Goal: Task Accomplishment & Management: Use online tool/utility

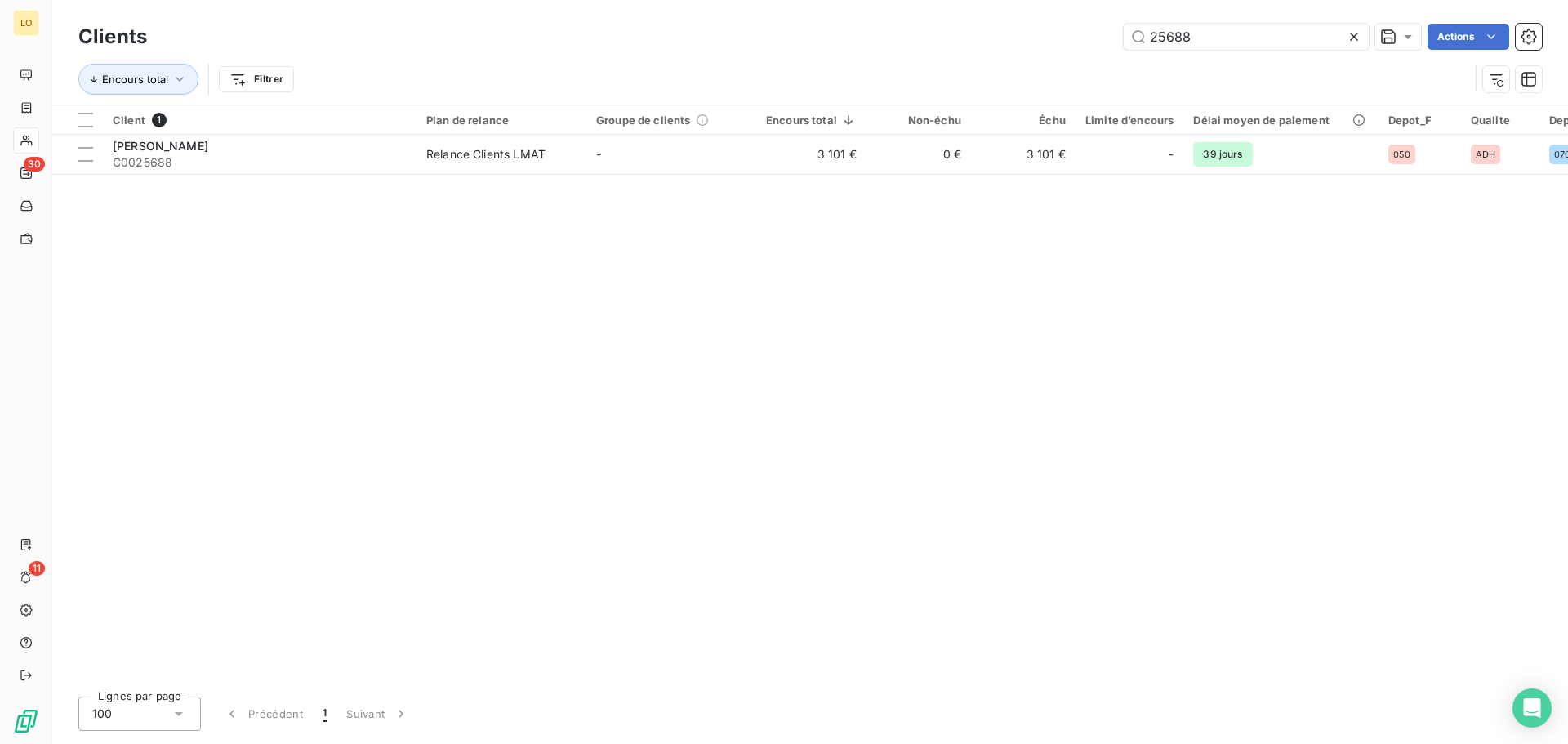
drag, startPoint x: 1222, startPoint y: 46, endPoint x: 879, endPoint y: -14, distance: 348.2
click at [879, 0] on html "LO 30 11 Clients 25688 Actions Encours total Filtrer Client 1 Plan de relance G…" at bounding box center [784, 372] width 1568 height 744
click at [1158, 35] on input "19160" at bounding box center [1247, 37] width 245 height 26
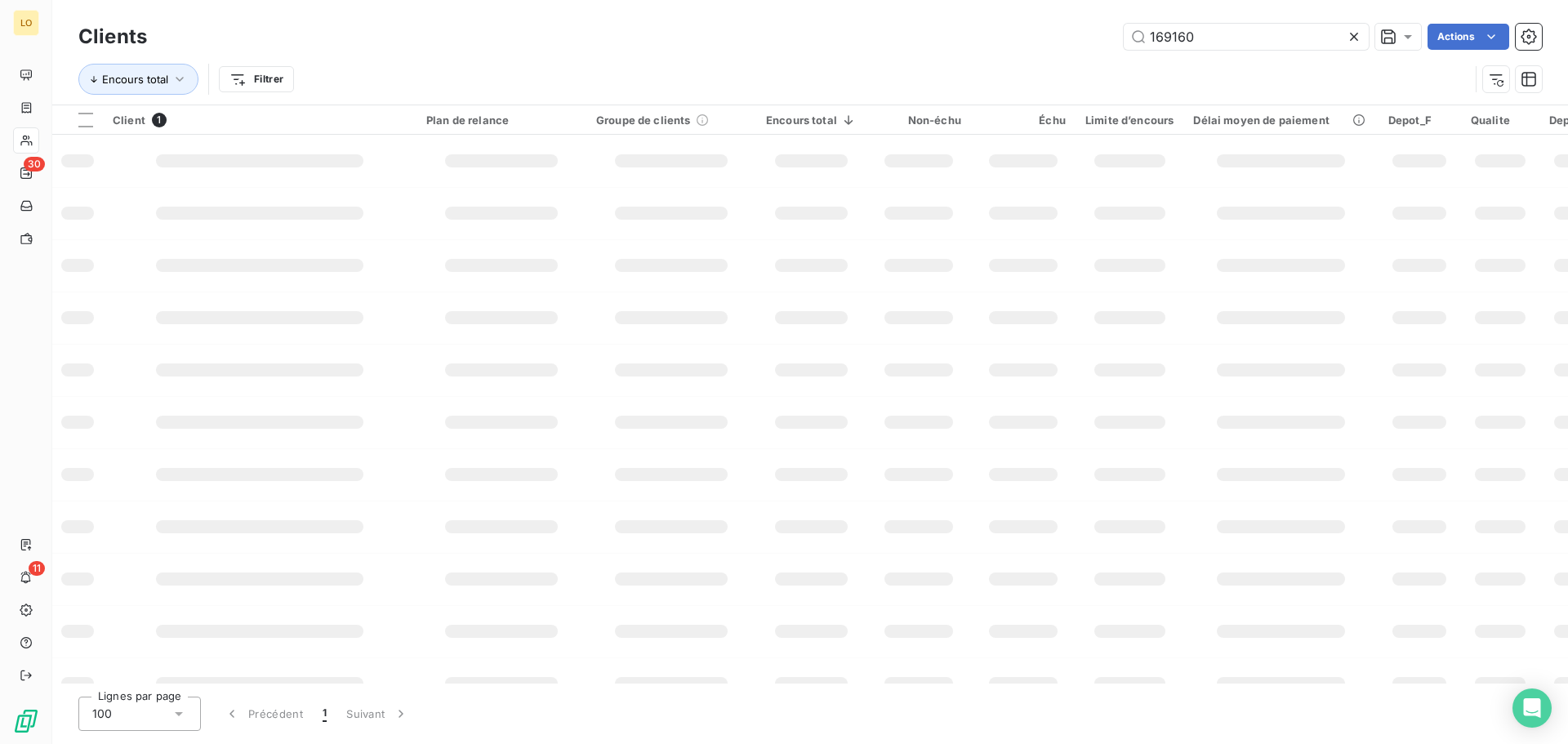
type input "169160"
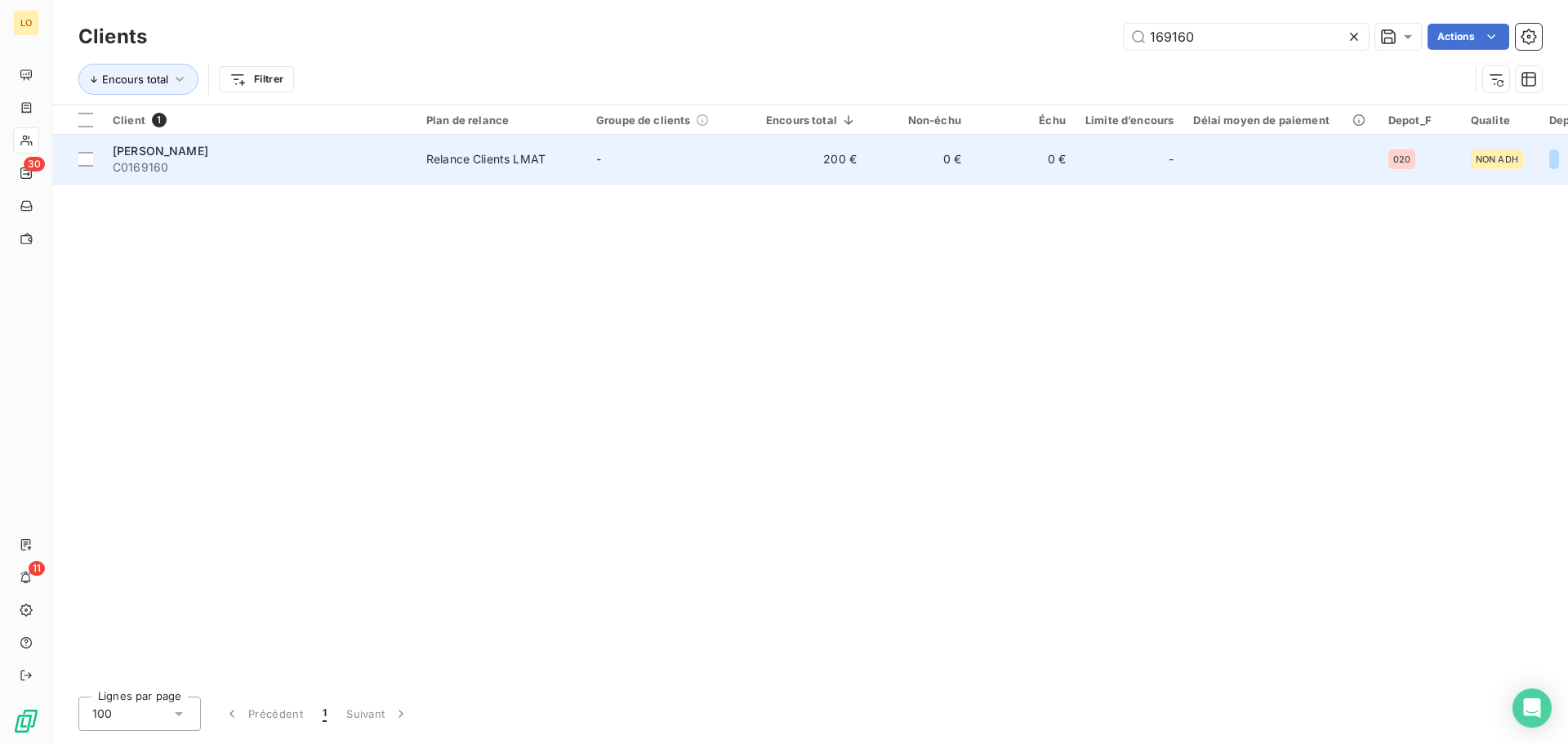
click at [173, 144] on span "[PERSON_NAME]" at bounding box center [160, 151] width 96 height 14
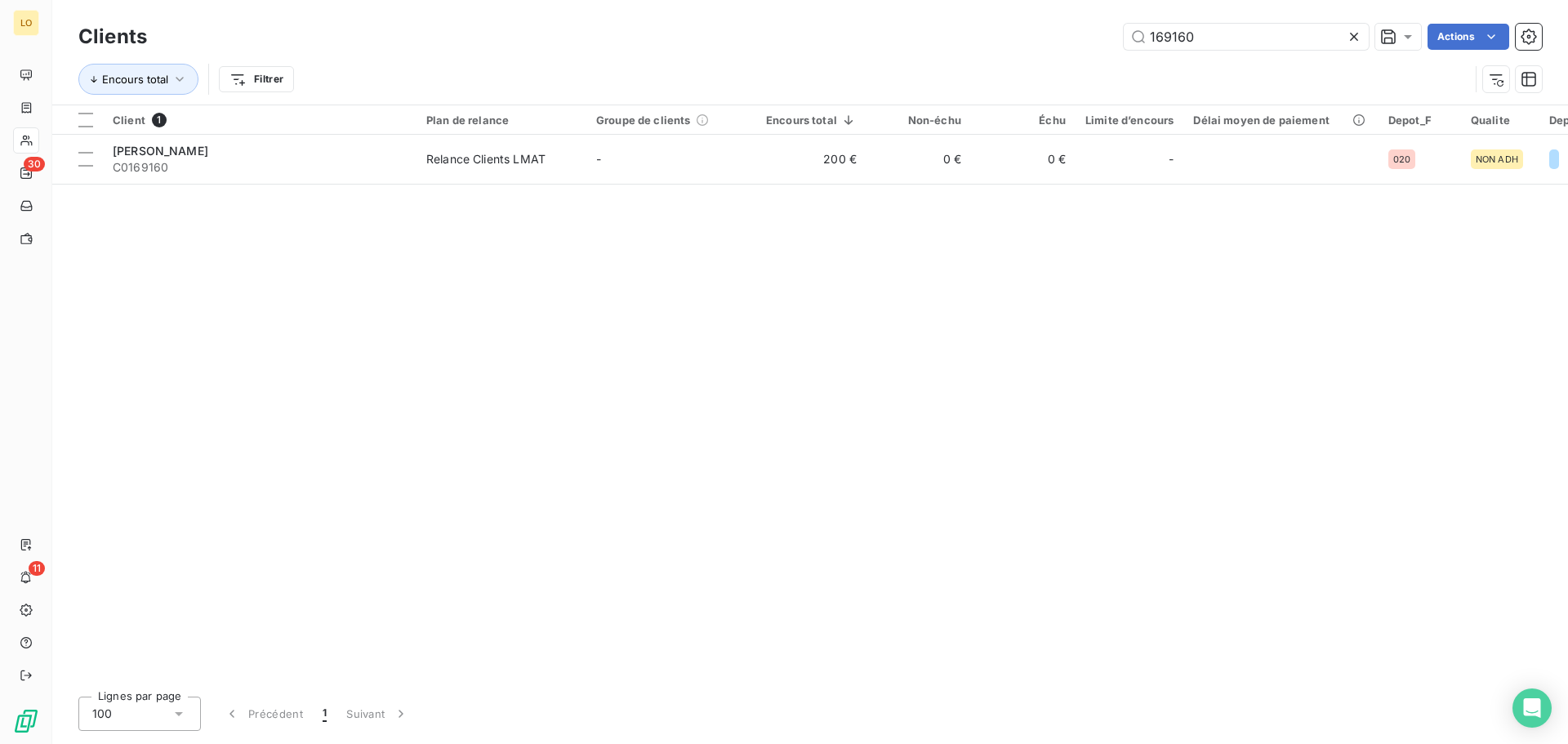
drag, startPoint x: 1218, startPoint y: 38, endPoint x: 876, endPoint y: 29, distance: 342.1
click at [876, 29] on div "169160 Actions" at bounding box center [855, 37] width 1375 height 26
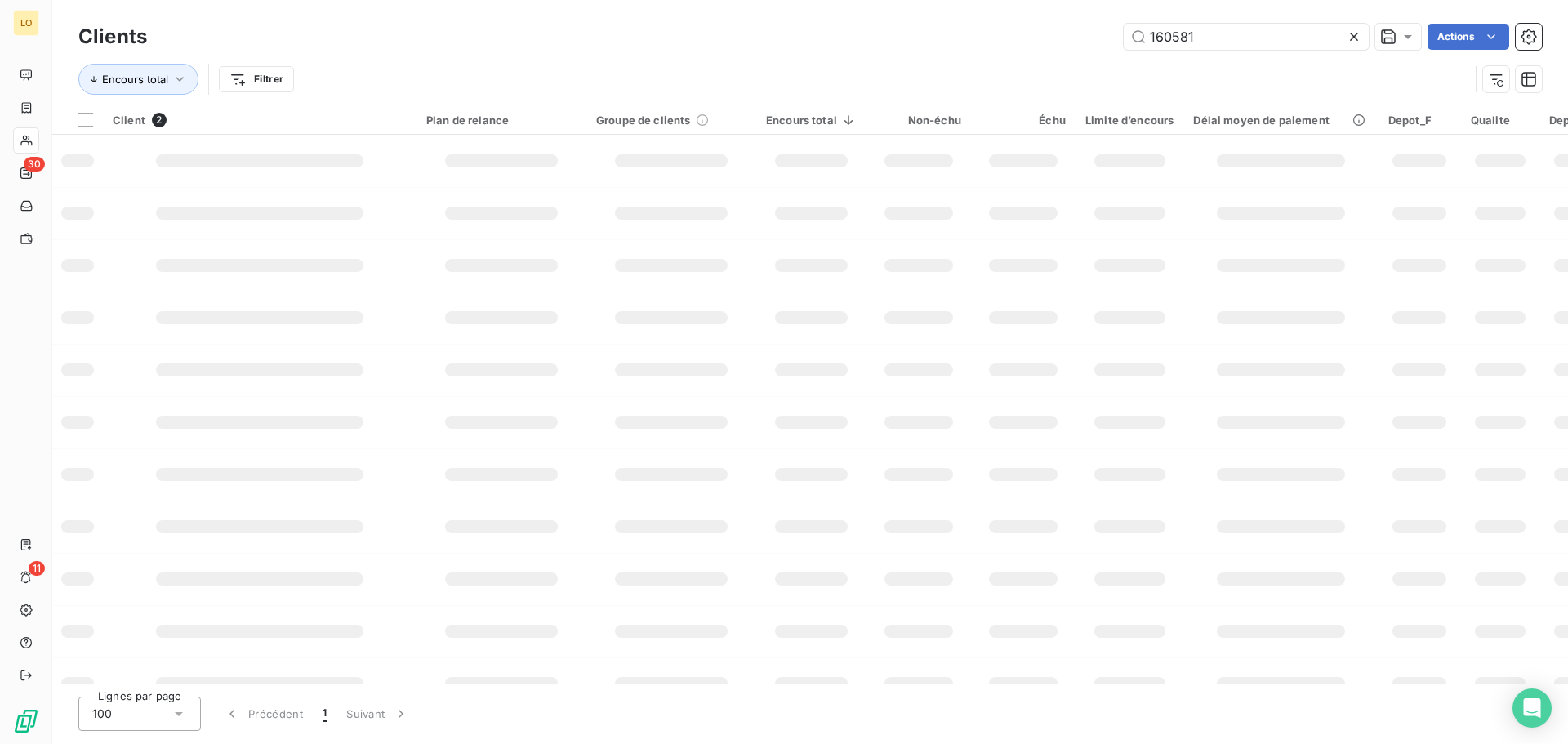
type input "160581"
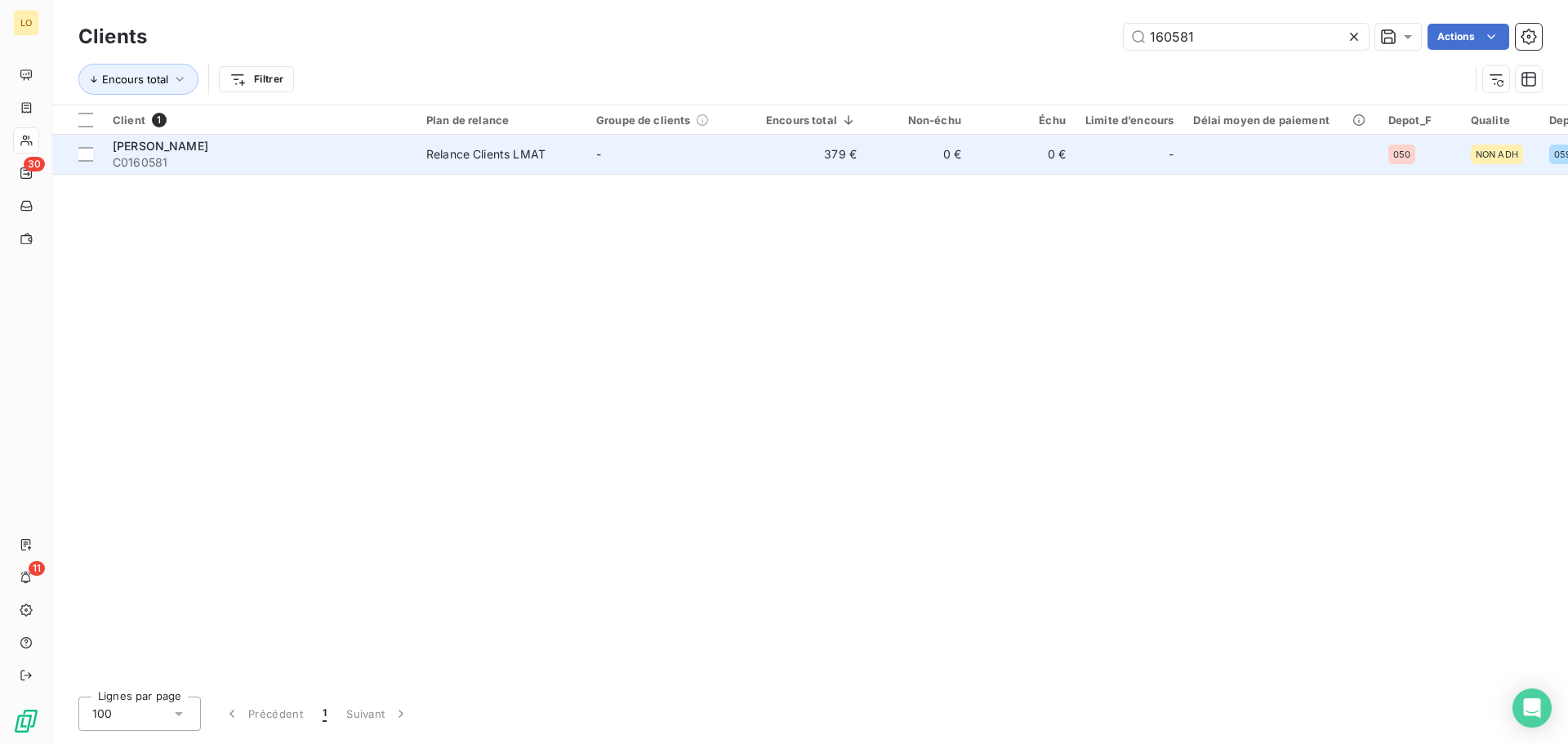
click at [172, 146] on span "[PERSON_NAME]" at bounding box center [160, 146] width 96 height 14
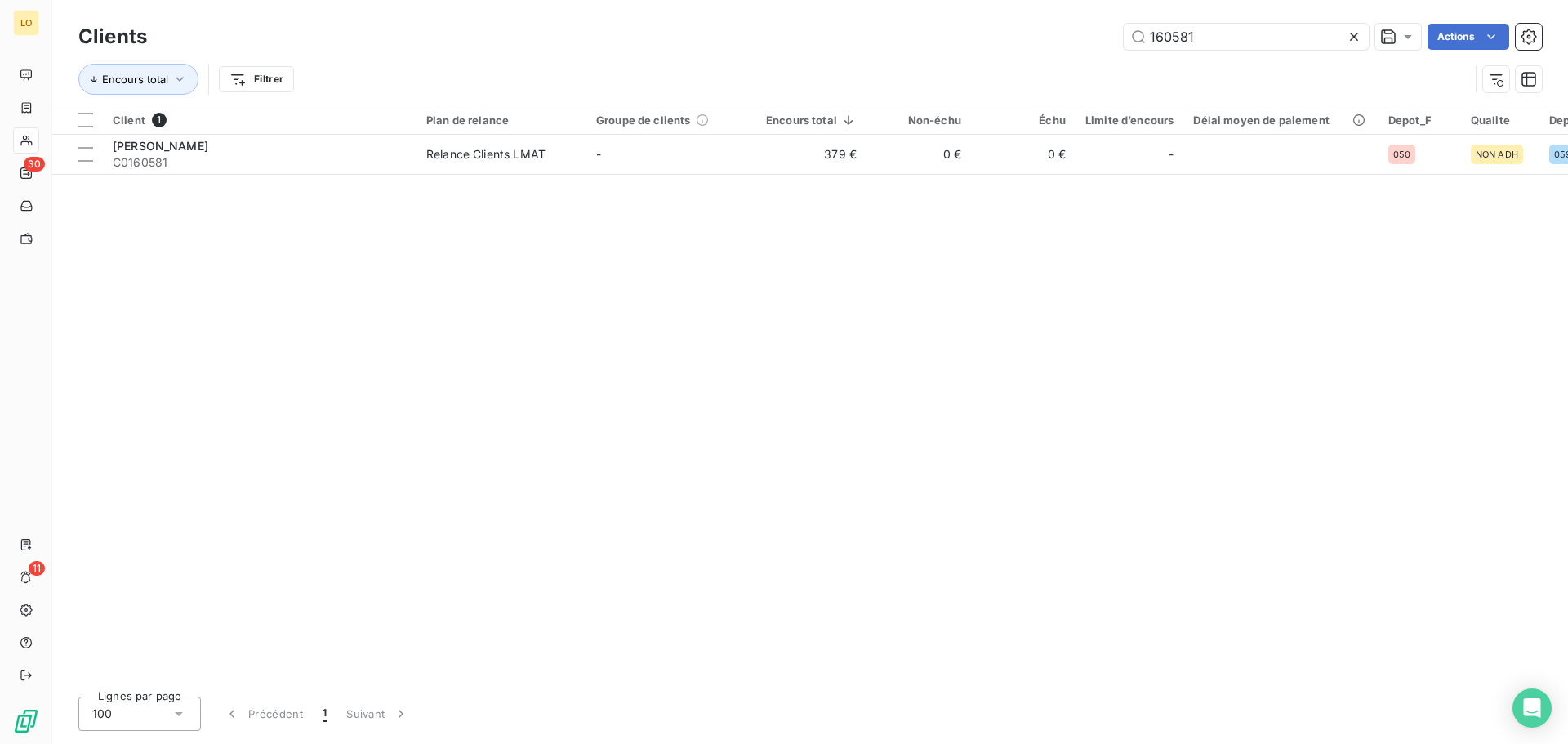
drag, startPoint x: 1232, startPoint y: 45, endPoint x: 713, endPoint y: 13, distance: 520.0
click at [713, 13] on div "Clients 160581 Actions Encours total Filtrer" at bounding box center [811, 52] width 1516 height 104
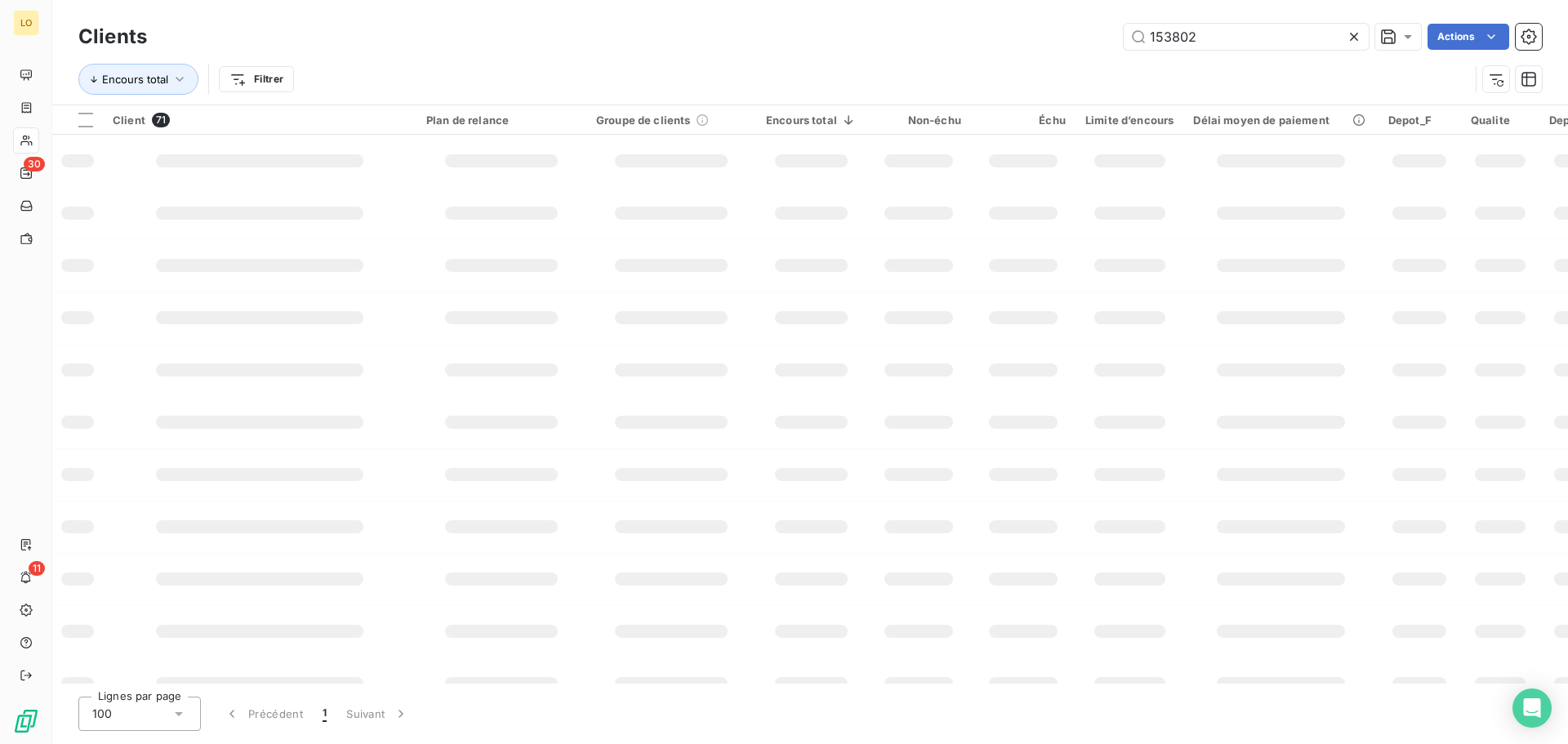
type input "153802"
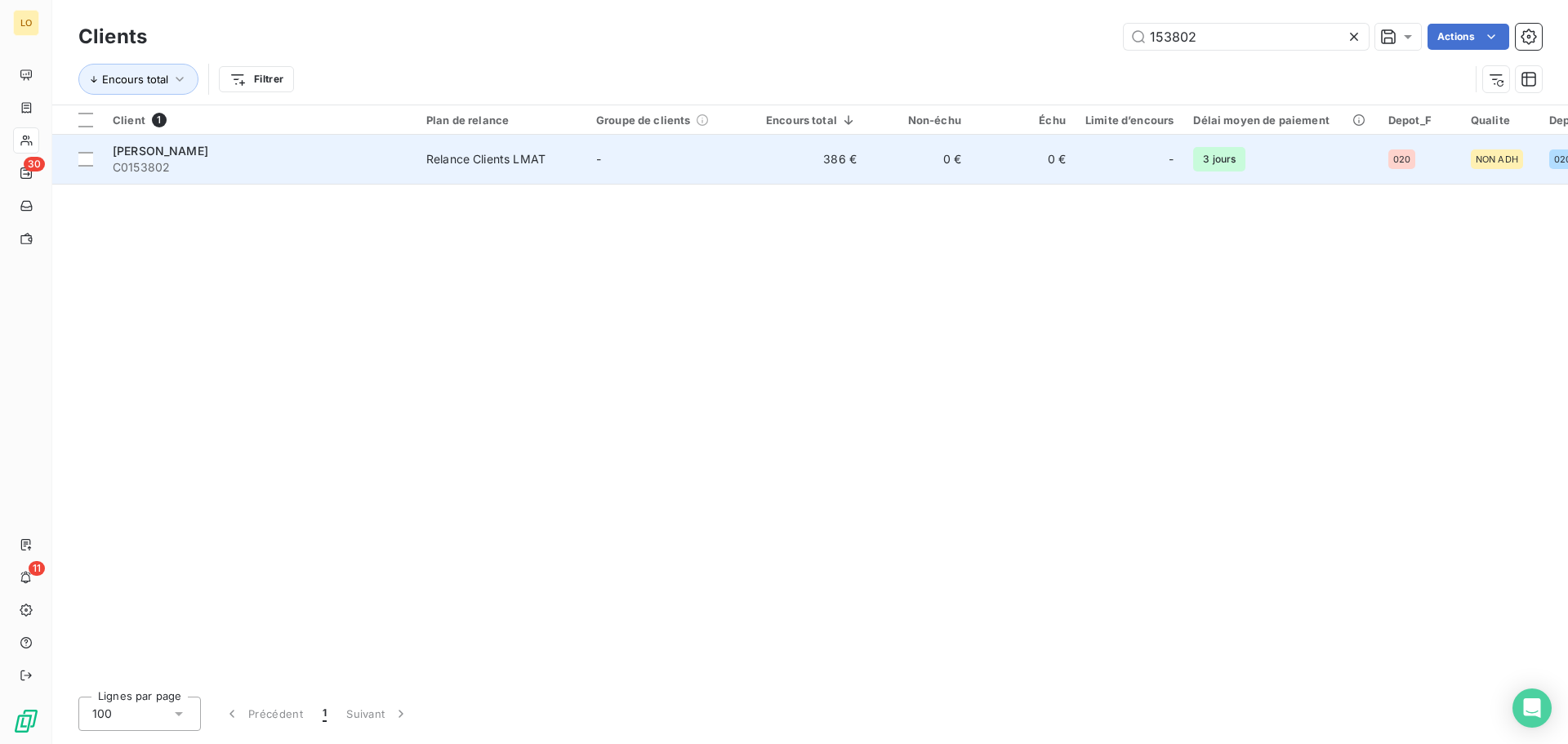
click at [188, 148] on span "[PERSON_NAME]" at bounding box center [160, 151] width 96 height 14
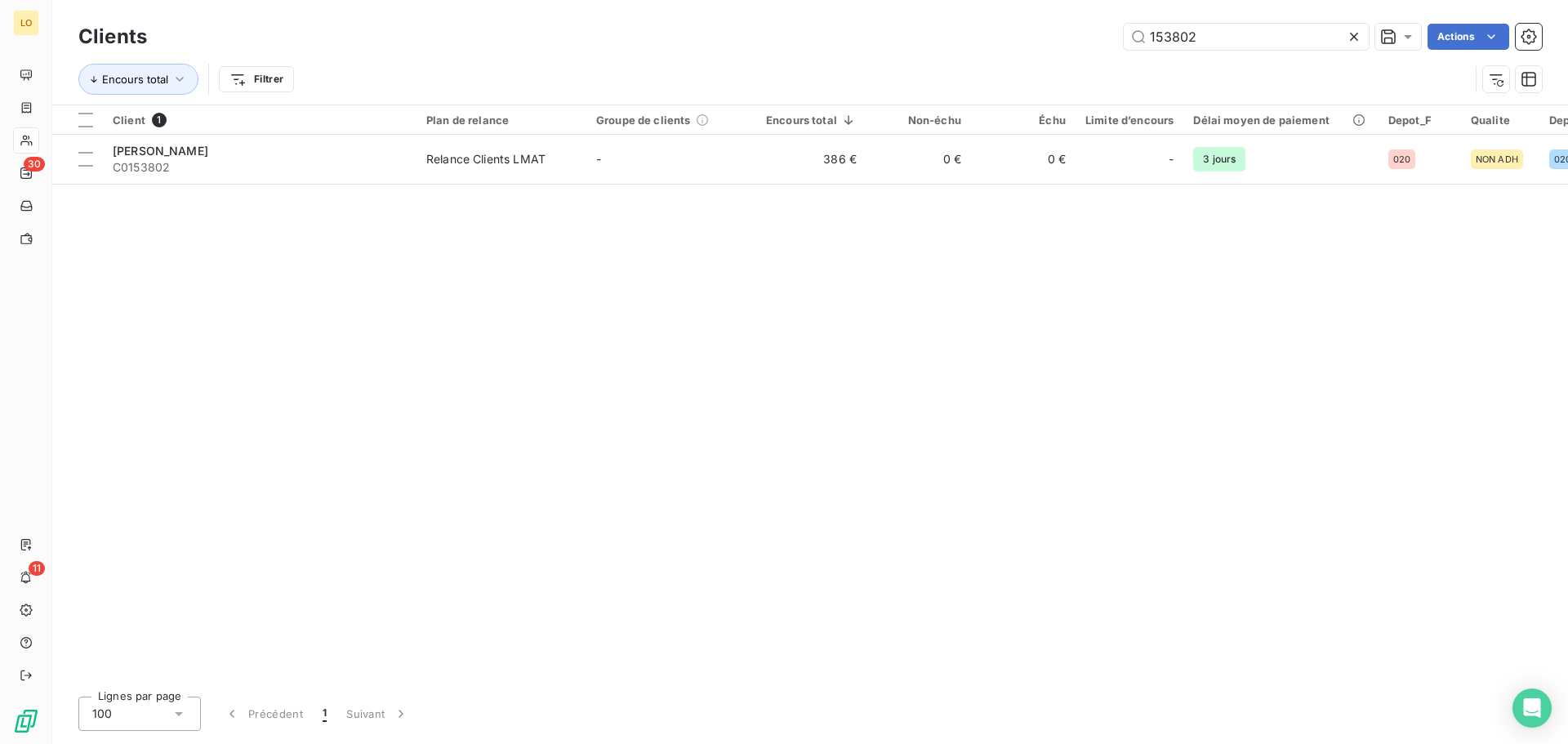
drag, startPoint x: 1231, startPoint y: 39, endPoint x: 436, endPoint y: -28, distance: 797.8
click at [436, 0] on html "LO 30 11 Clients 153802 Actions Encours total Filtrer Client 1 Plan de relance …" at bounding box center [784, 372] width 1568 height 744
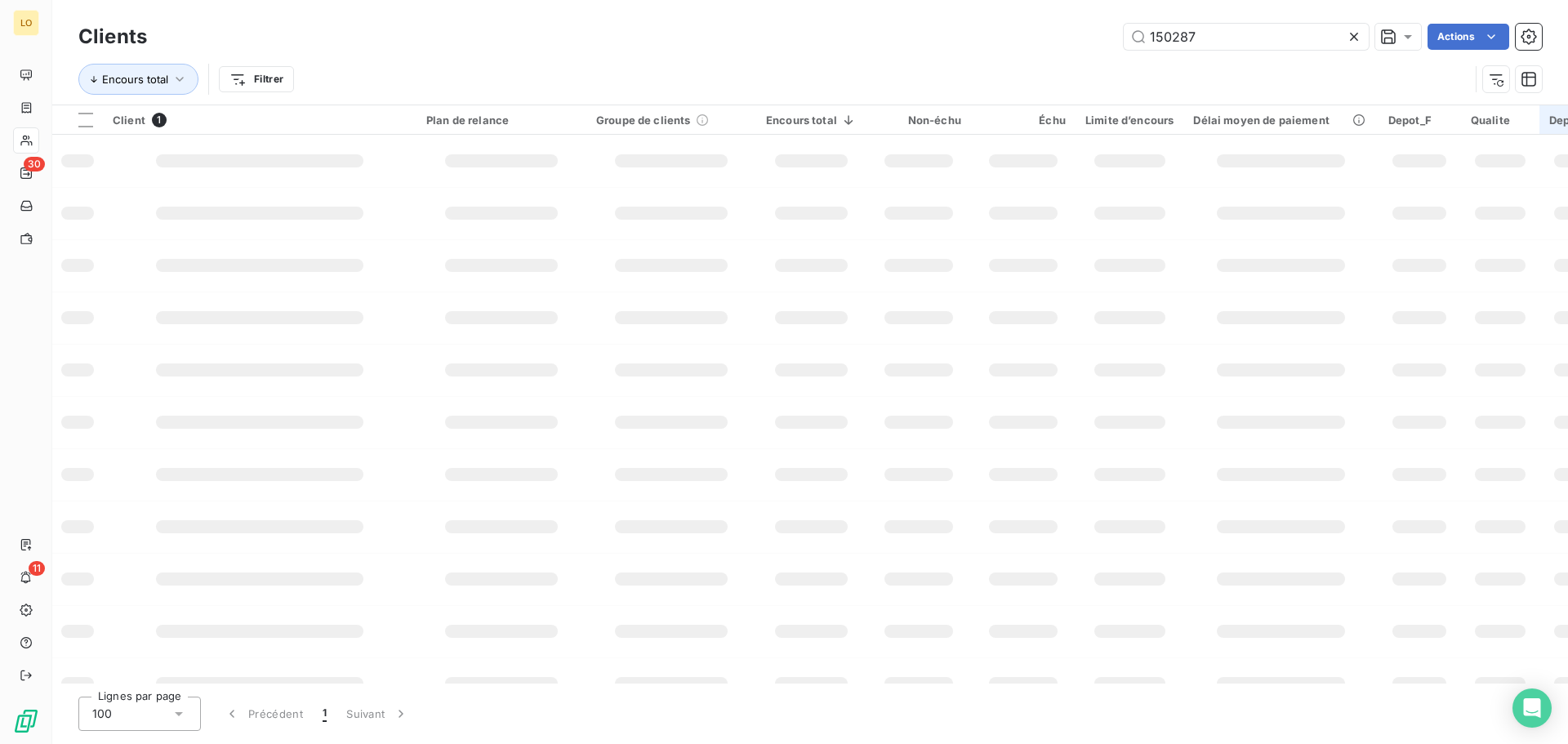
type input "150287"
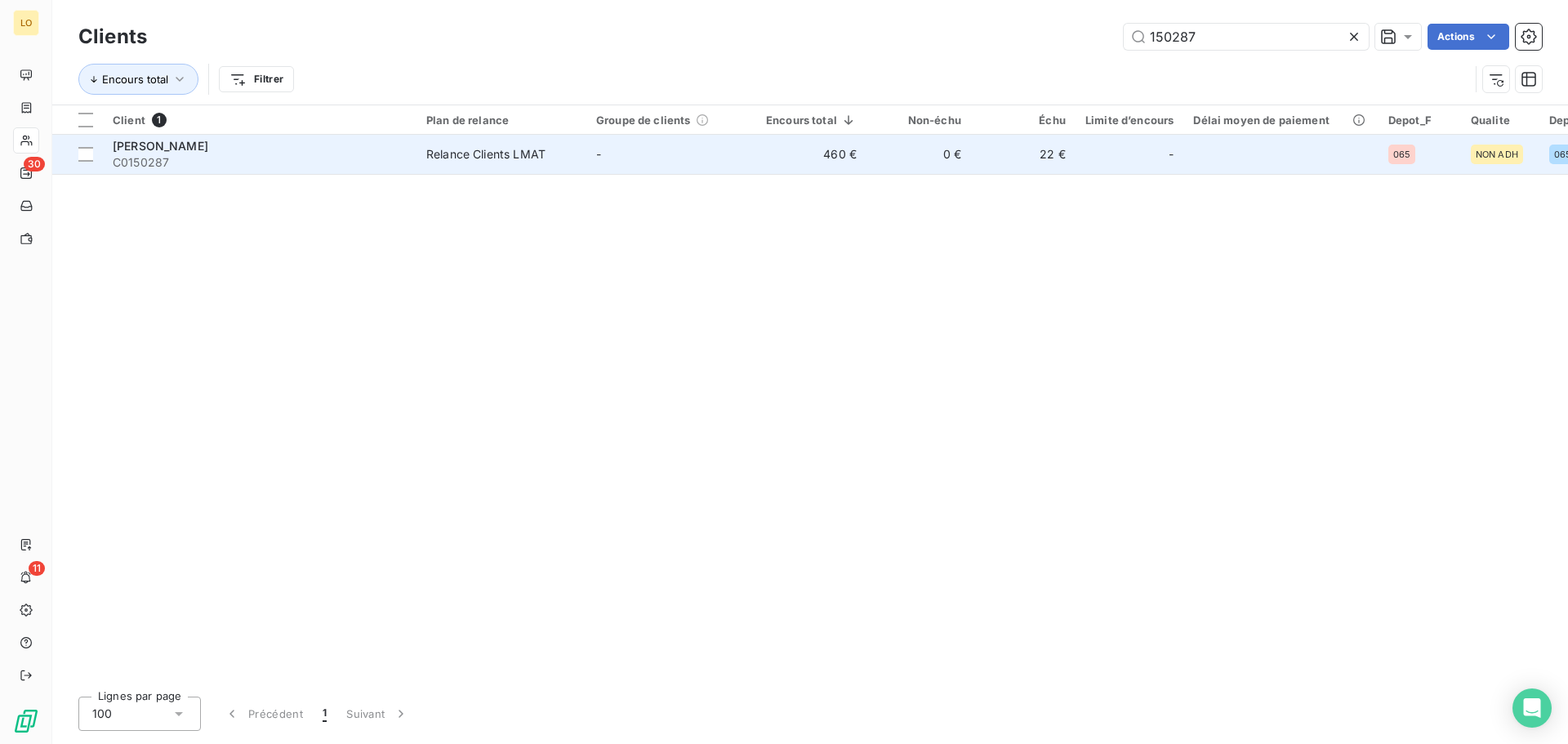
click at [196, 155] on span "C0150287" at bounding box center [259, 163] width 294 height 16
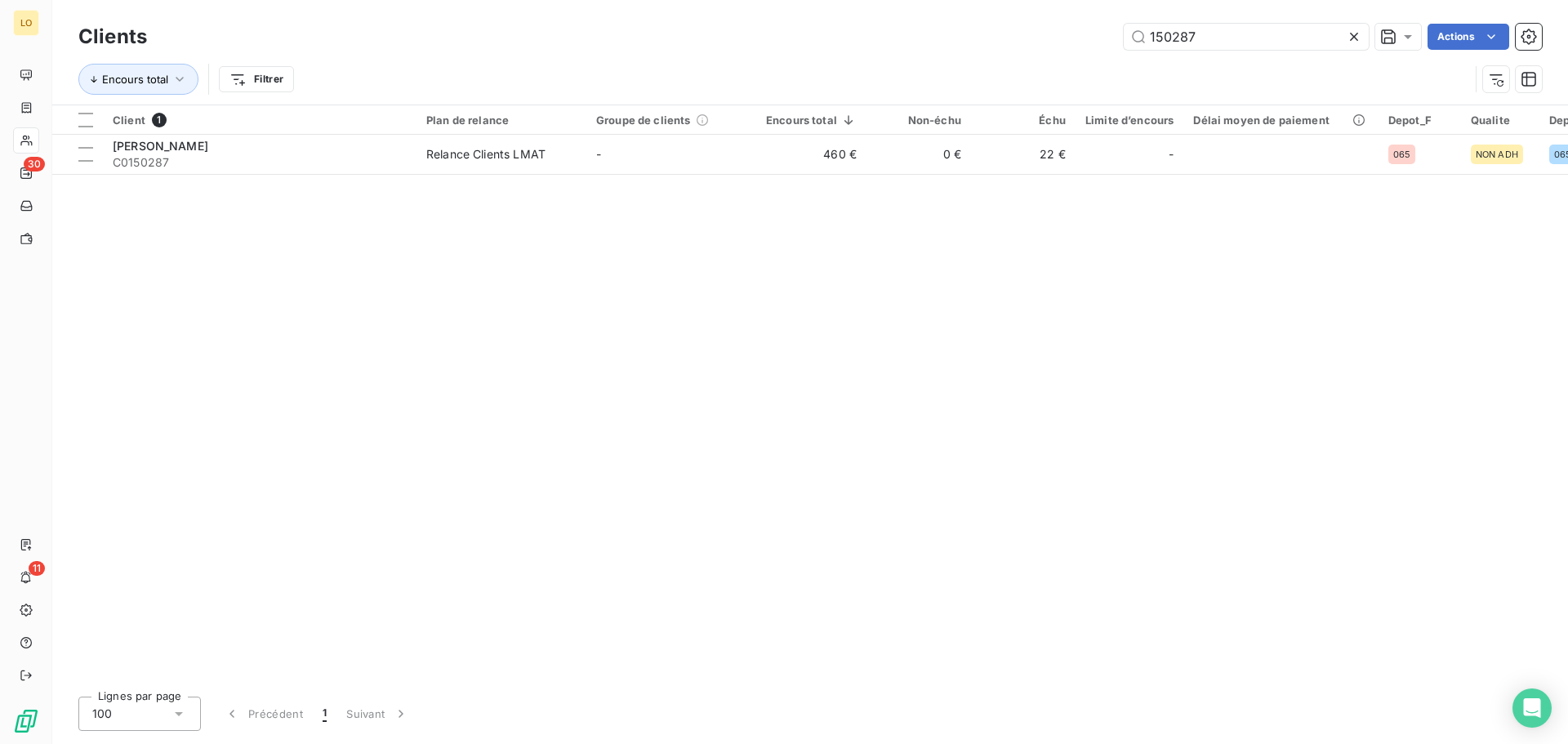
drag, startPoint x: 1226, startPoint y: 36, endPoint x: 524, endPoint y: -23, distance: 704.5
click at [524, 0] on html "LO 30 11 Clients 150287 Actions Encours total Filtrer Client 1 Plan de relance …" at bounding box center [784, 372] width 1568 height 744
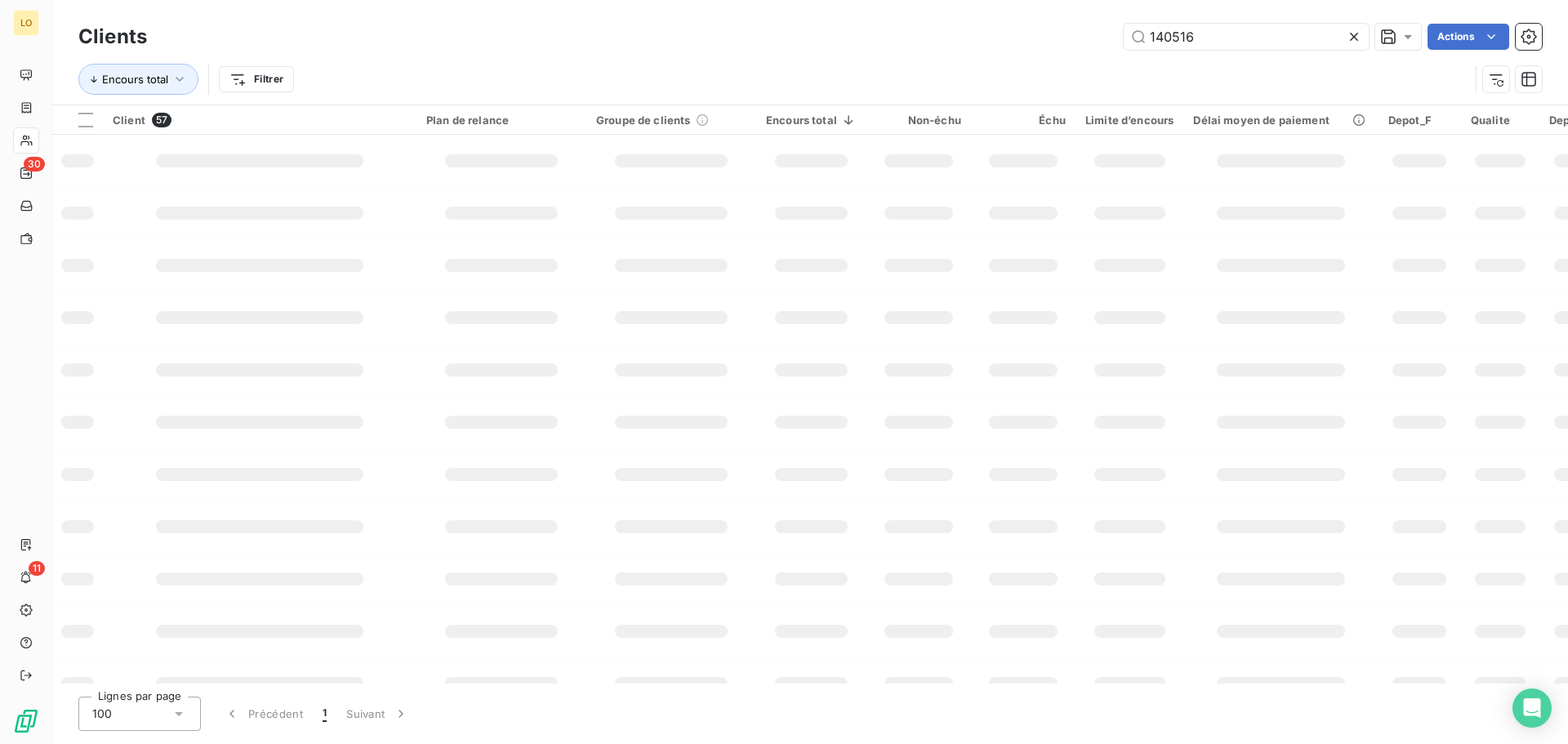
type input "140516"
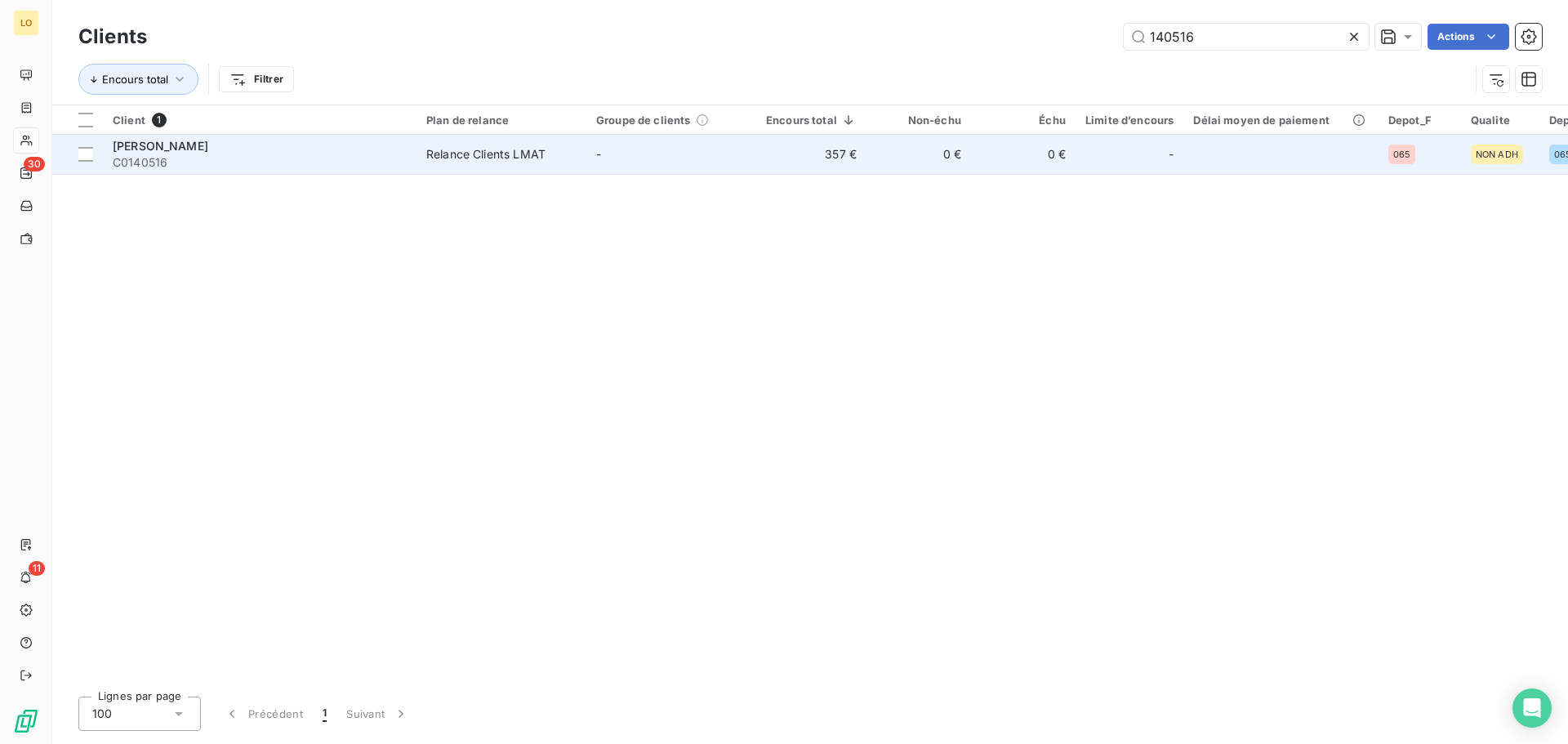
click at [208, 147] on span "[PERSON_NAME]" at bounding box center [160, 146] width 96 height 14
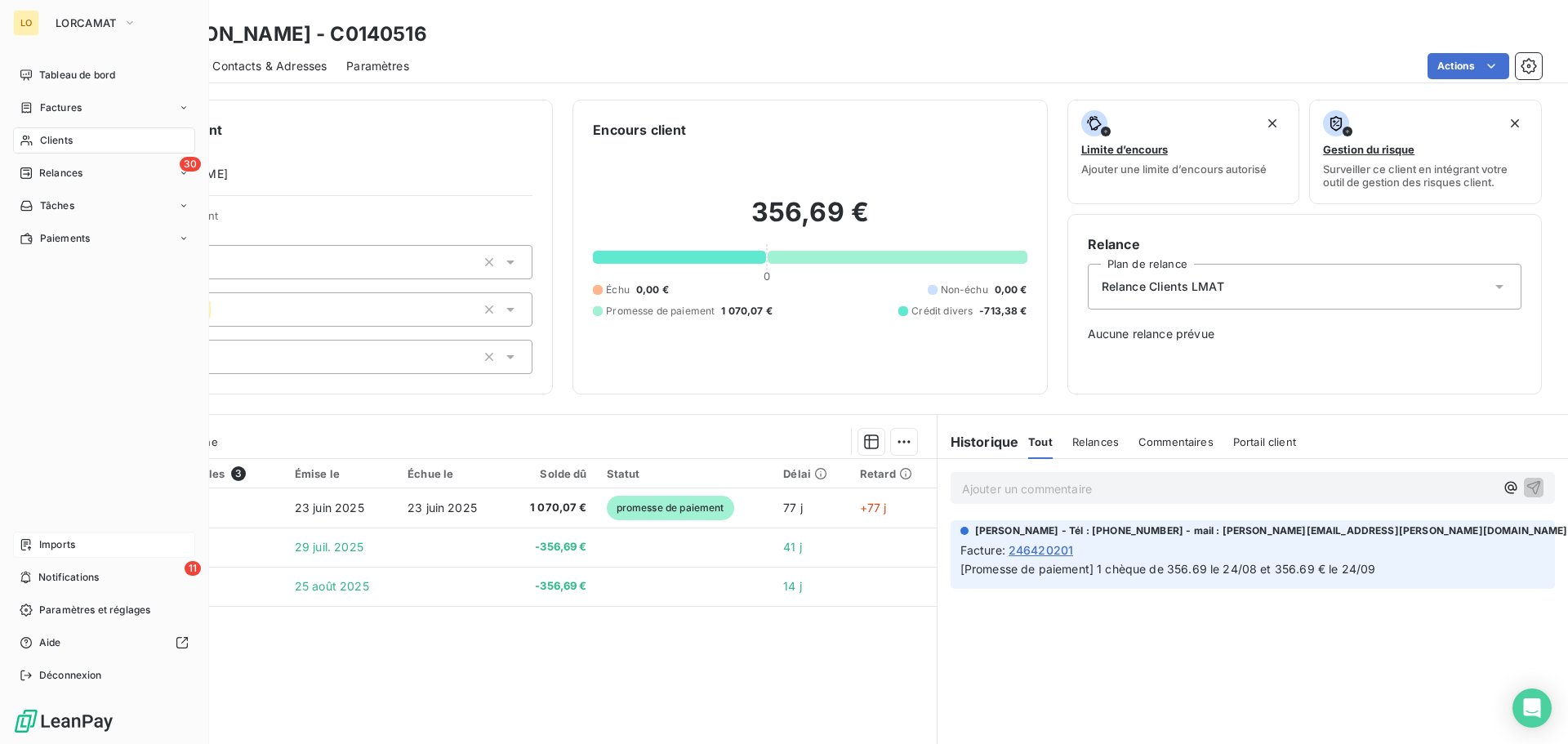
click at [73, 541] on span "Imports" at bounding box center [57, 545] width 36 height 14
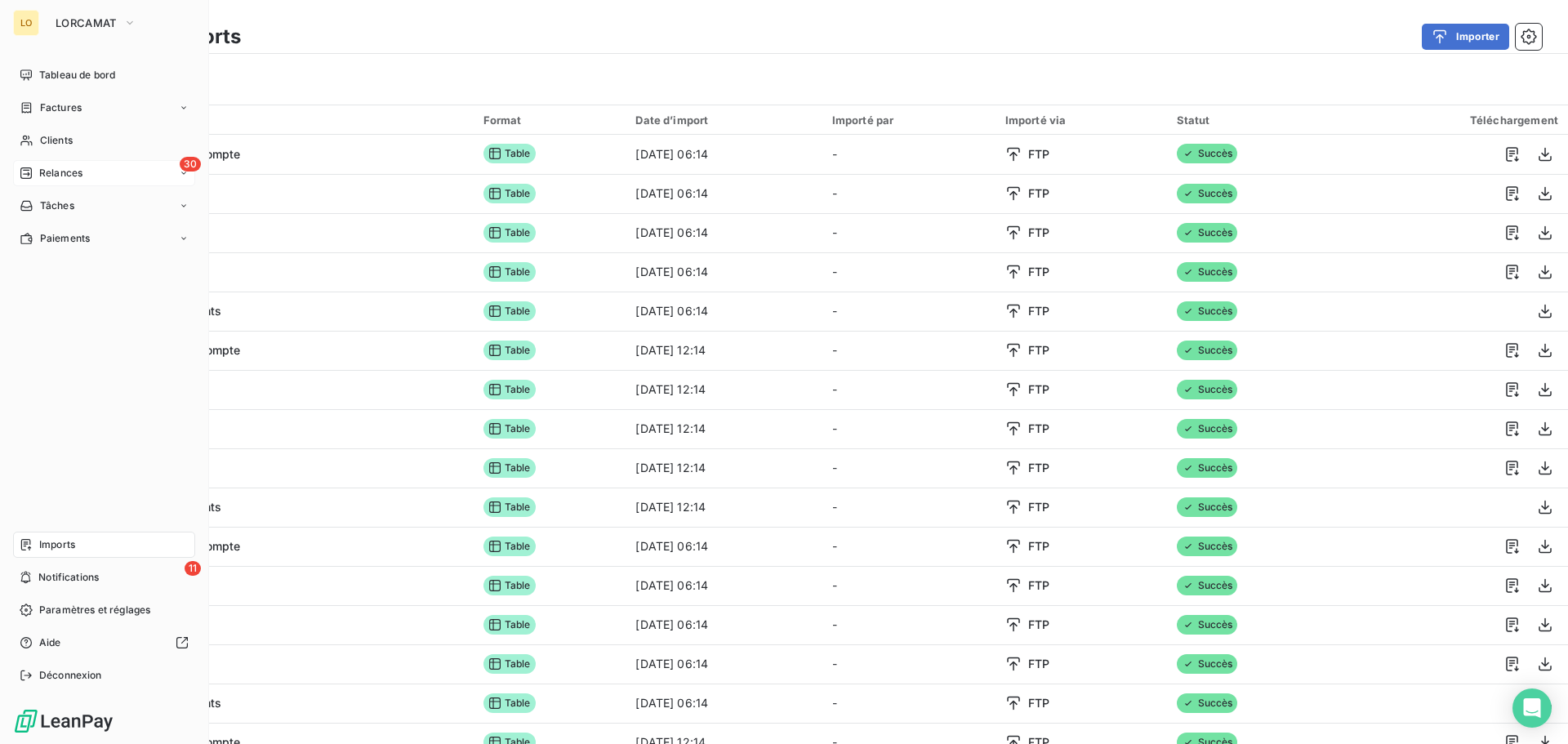
click at [33, 166] on div "Relances" at bounding box center [51, 173] width 63 height 14
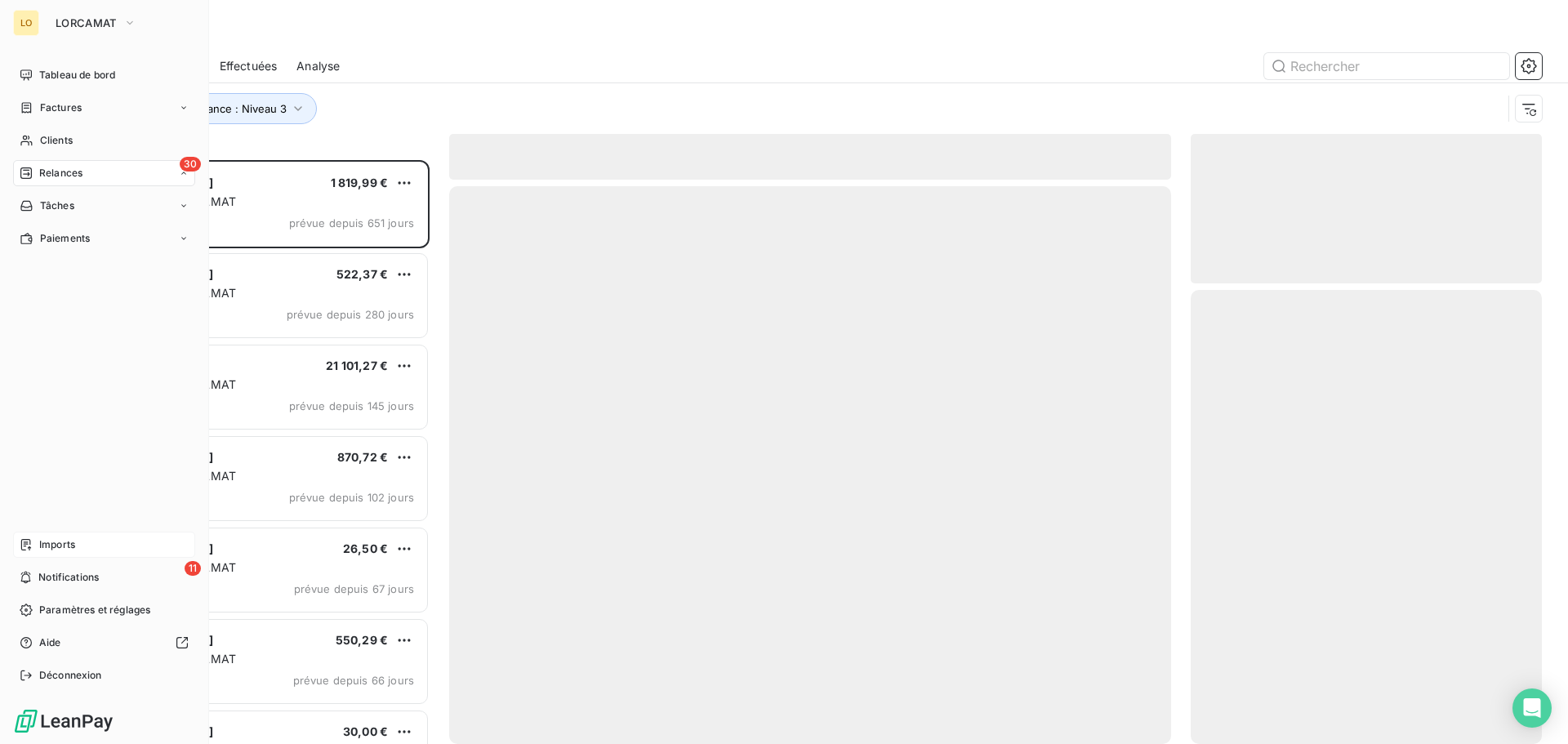
scroll to position [572, 339]
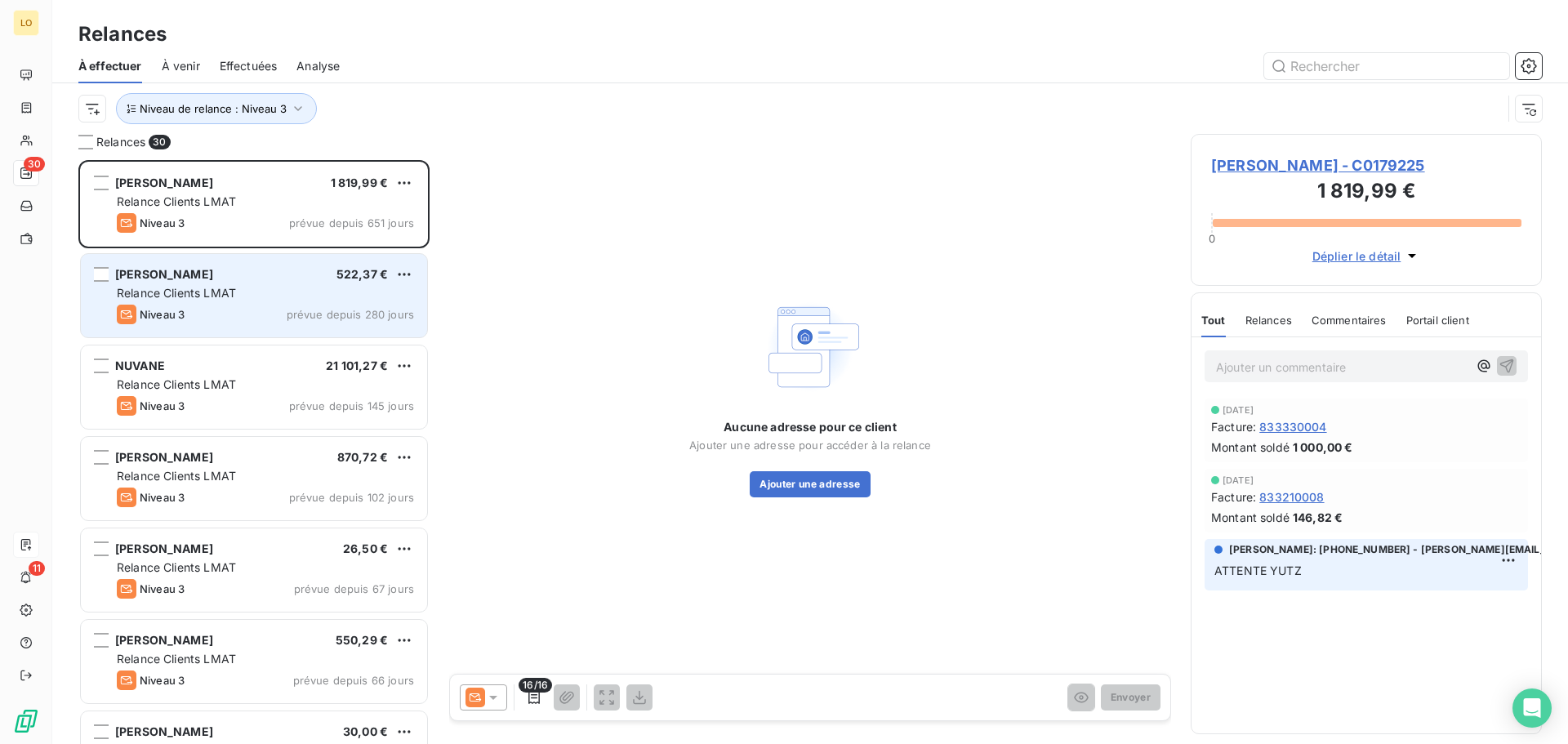
click at [213, 275] on span "[PERSON_NAME]" at bounding box center [164, 274] width 98 height 14
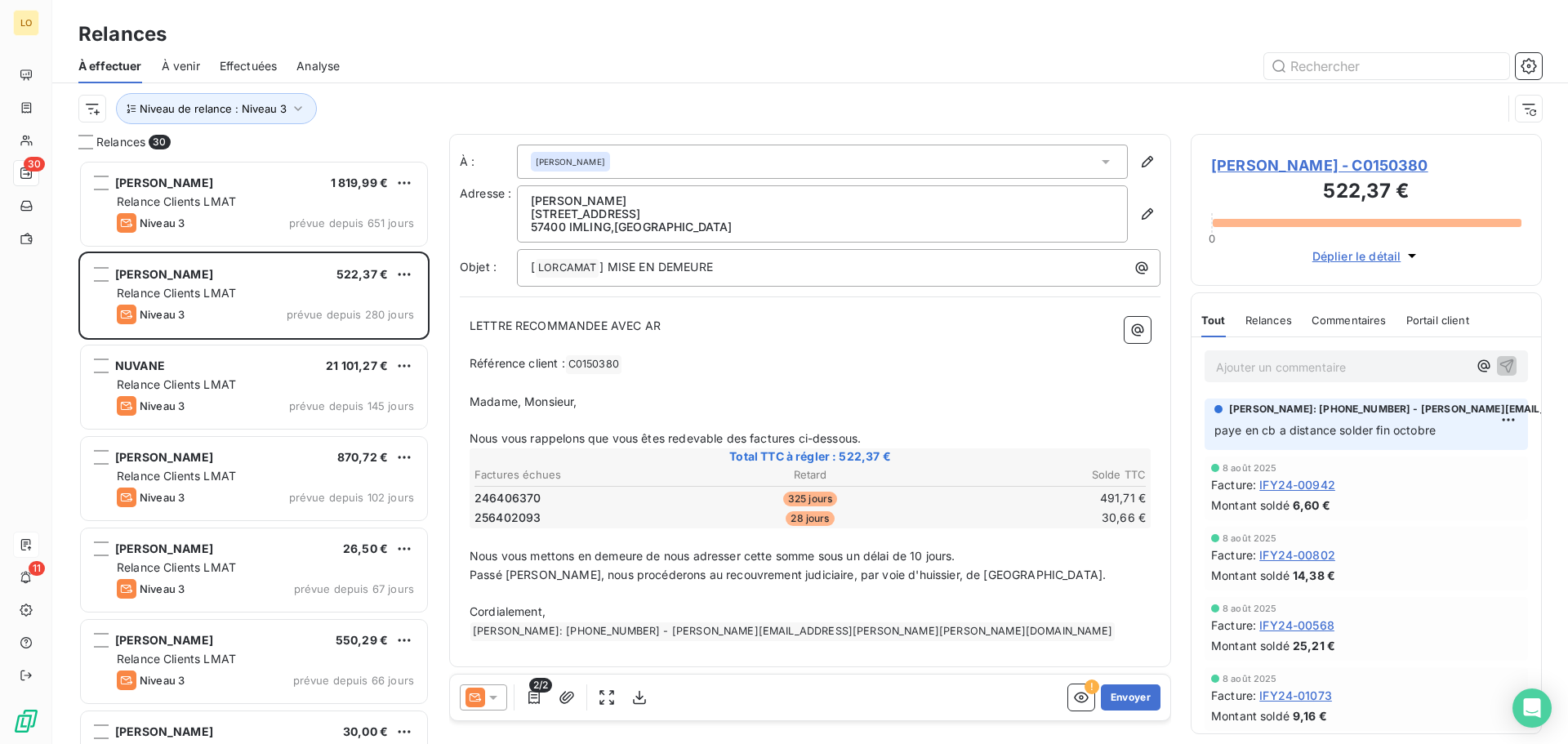
click at [503, 694] on div at bounding box center [483, 698] width 47 height 26
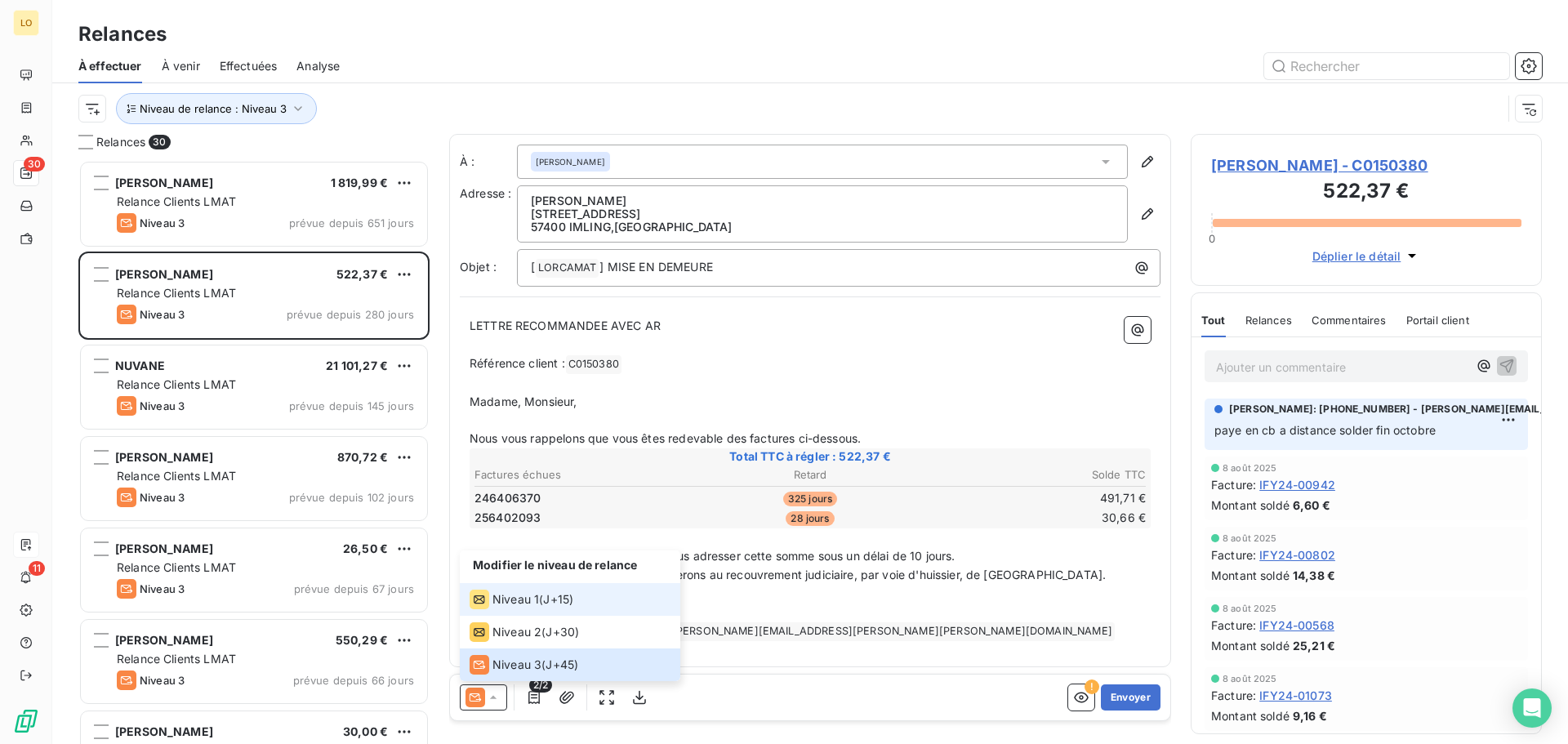
click at [522, 596] on span "Niveau 1" at bounding box center [516, 599] width 46 height 16
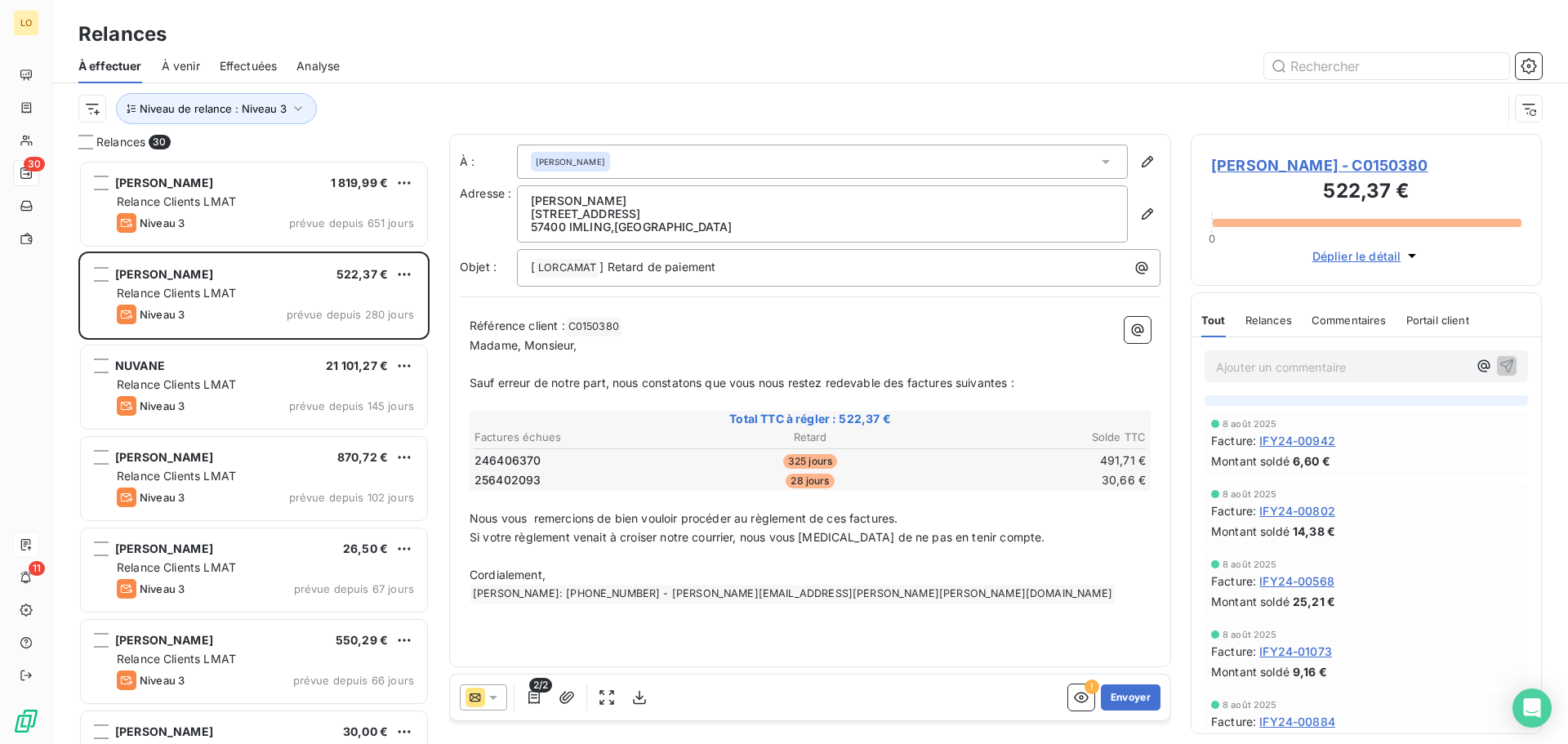
scroll to position [83, 0]
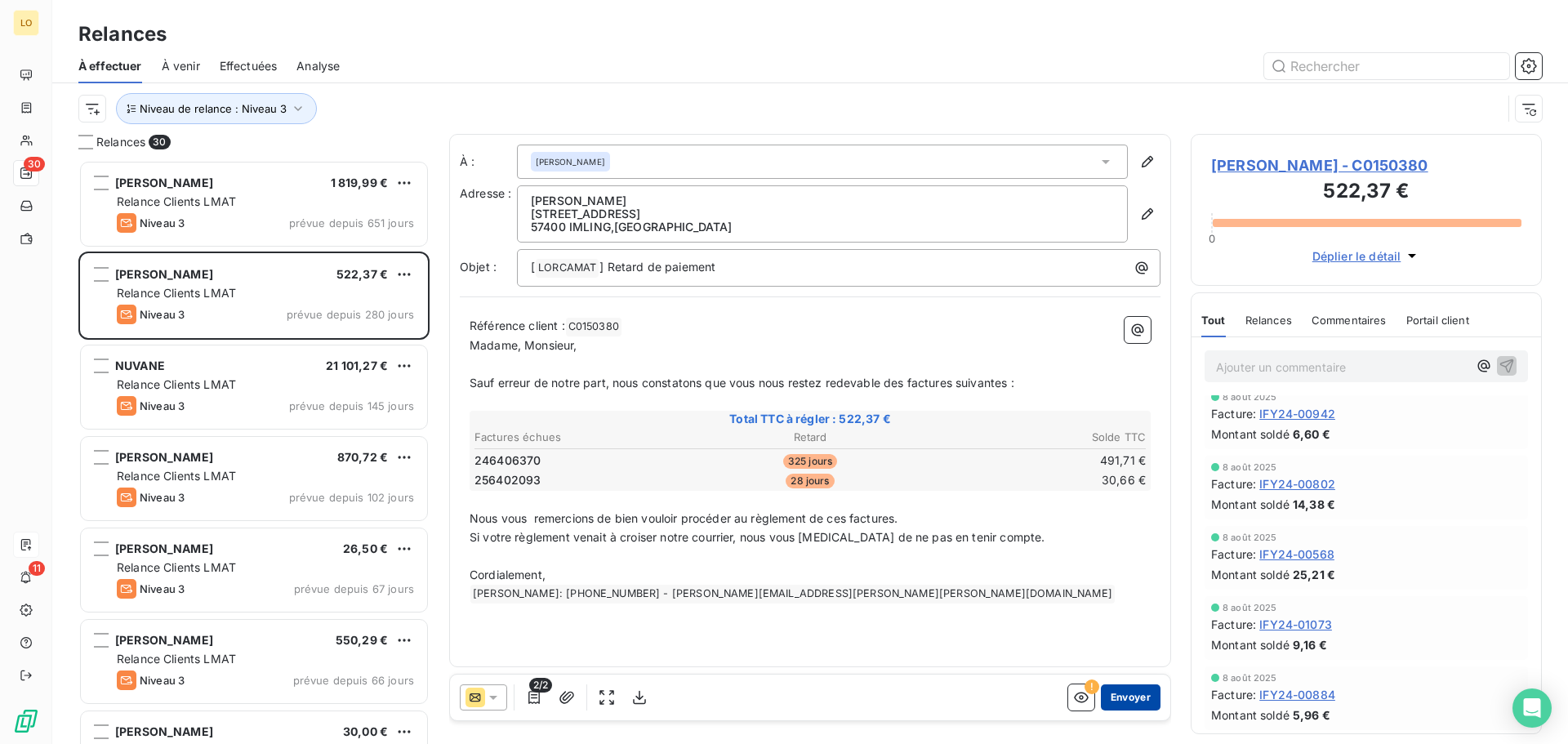
click at [1130, 695] on button "Envoyer" at bounding box center [1130, 698] width 60 height 26
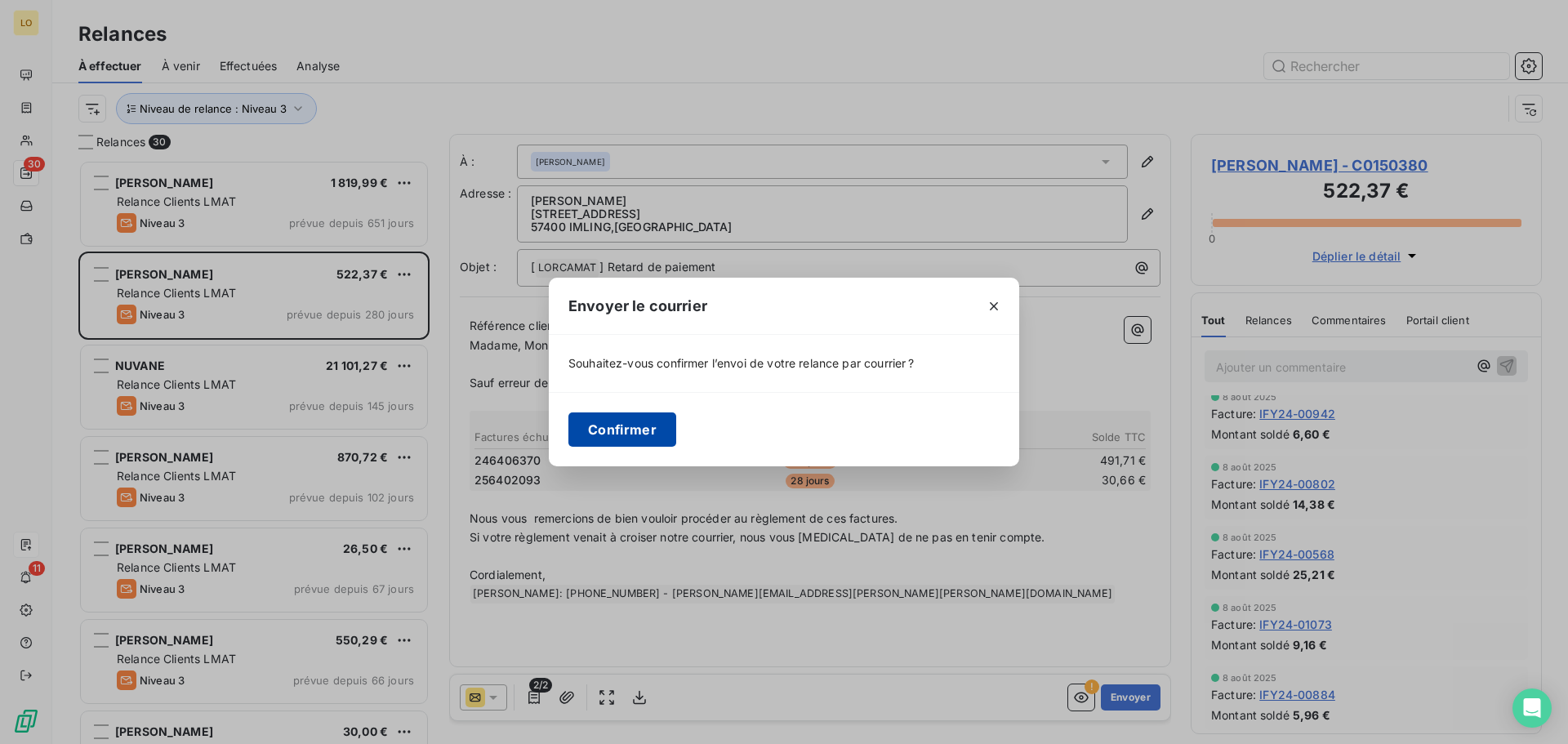
click at [620, 428] on button "Confirmer" at bounding box center [622, 430] width 108 height 34
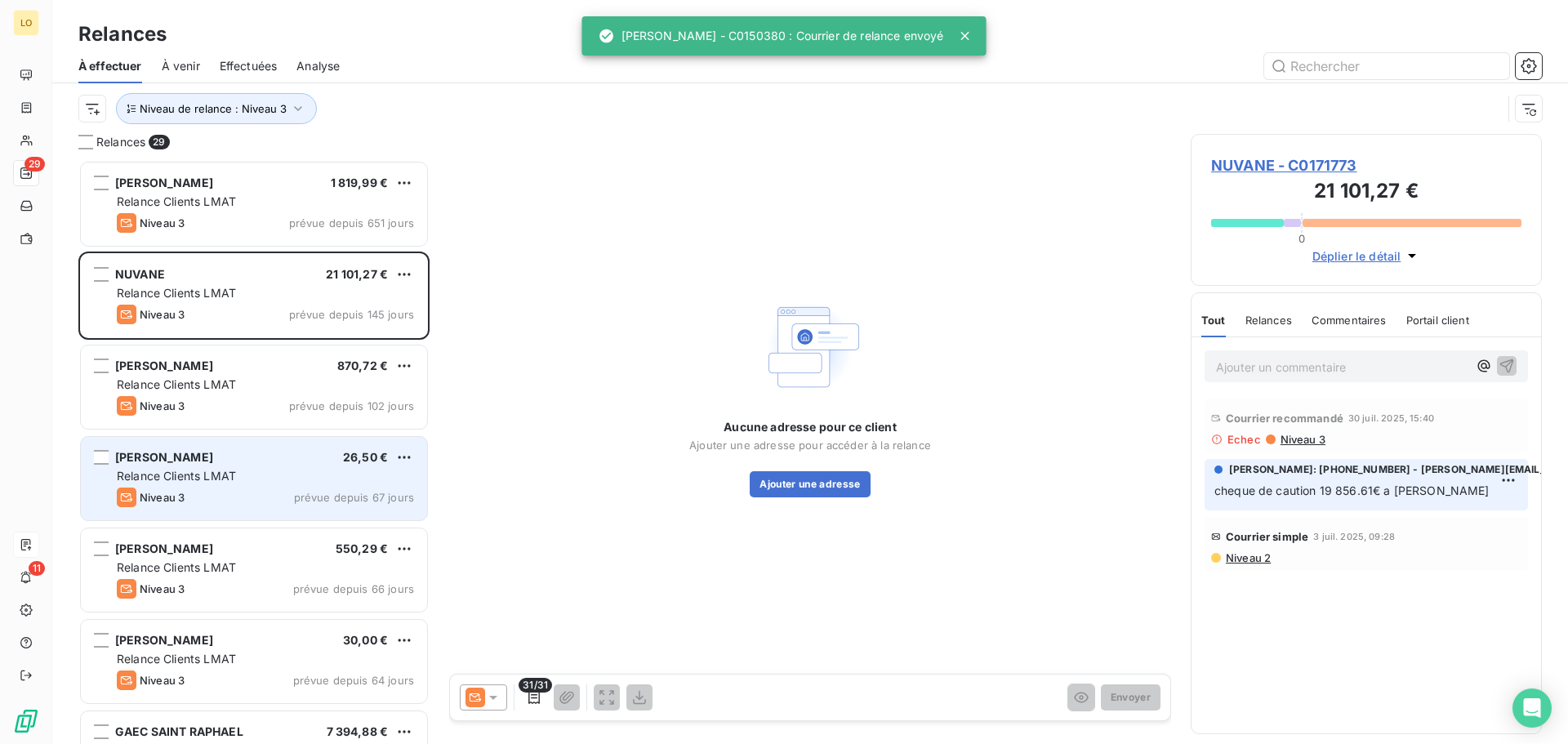
click at [318, 491] on span "prévue depuis 67 jours" at bounding box center [354, 497] width 120 height 13
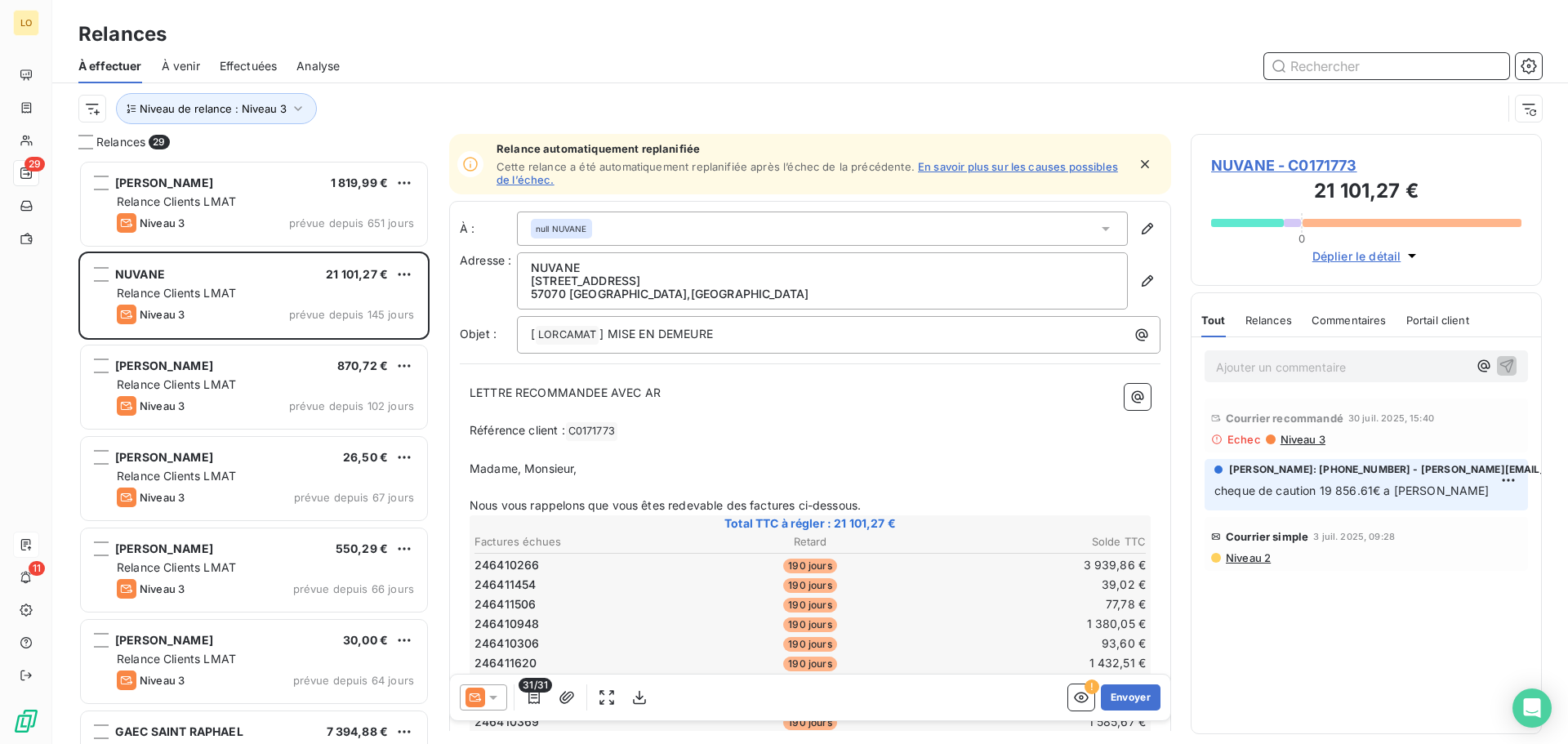
click at [1348, 68] on input "text" at bounding box center [1387, 65] width 245 height 26
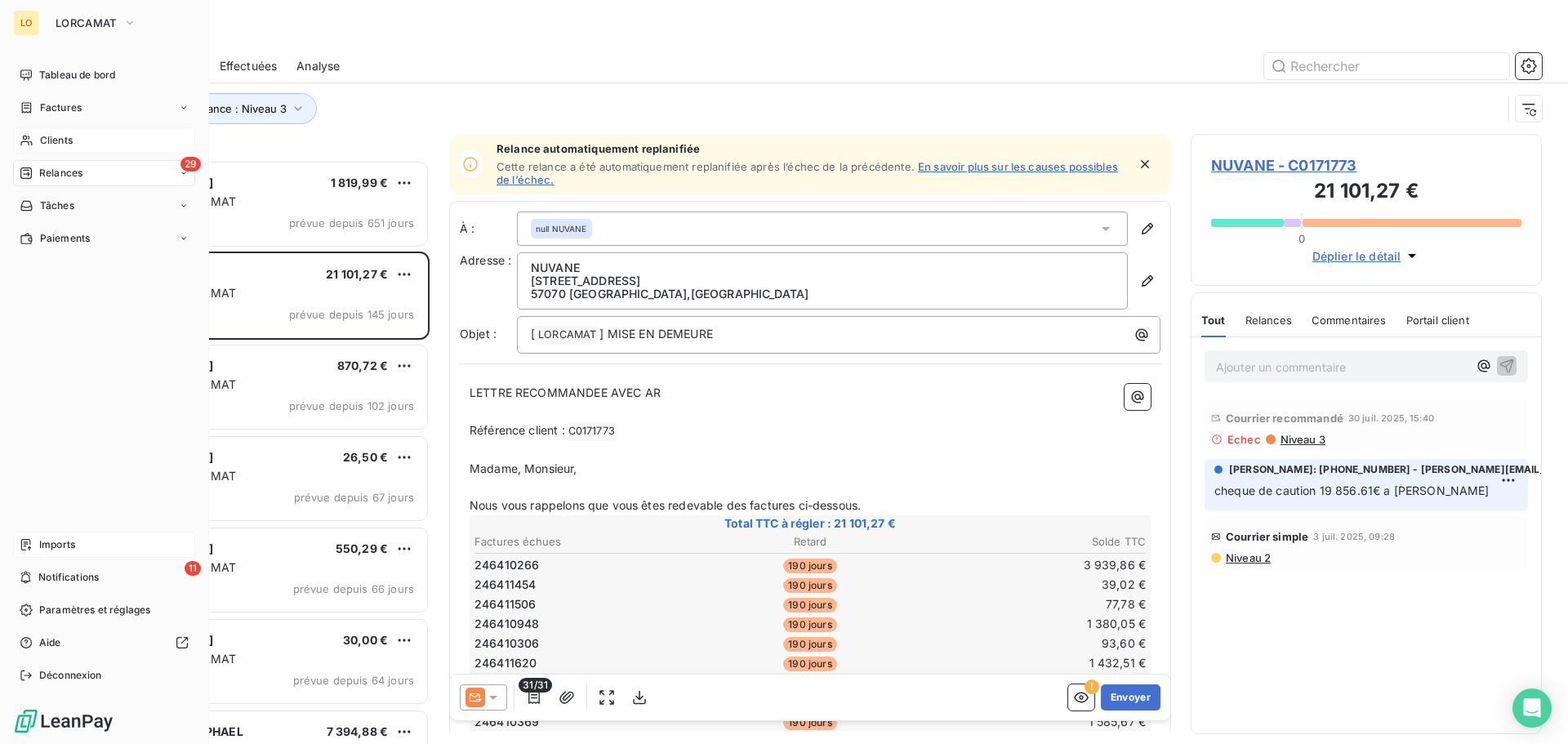
click at [28, 143] on icon at bounding box center [27, 140] width 14 height 13
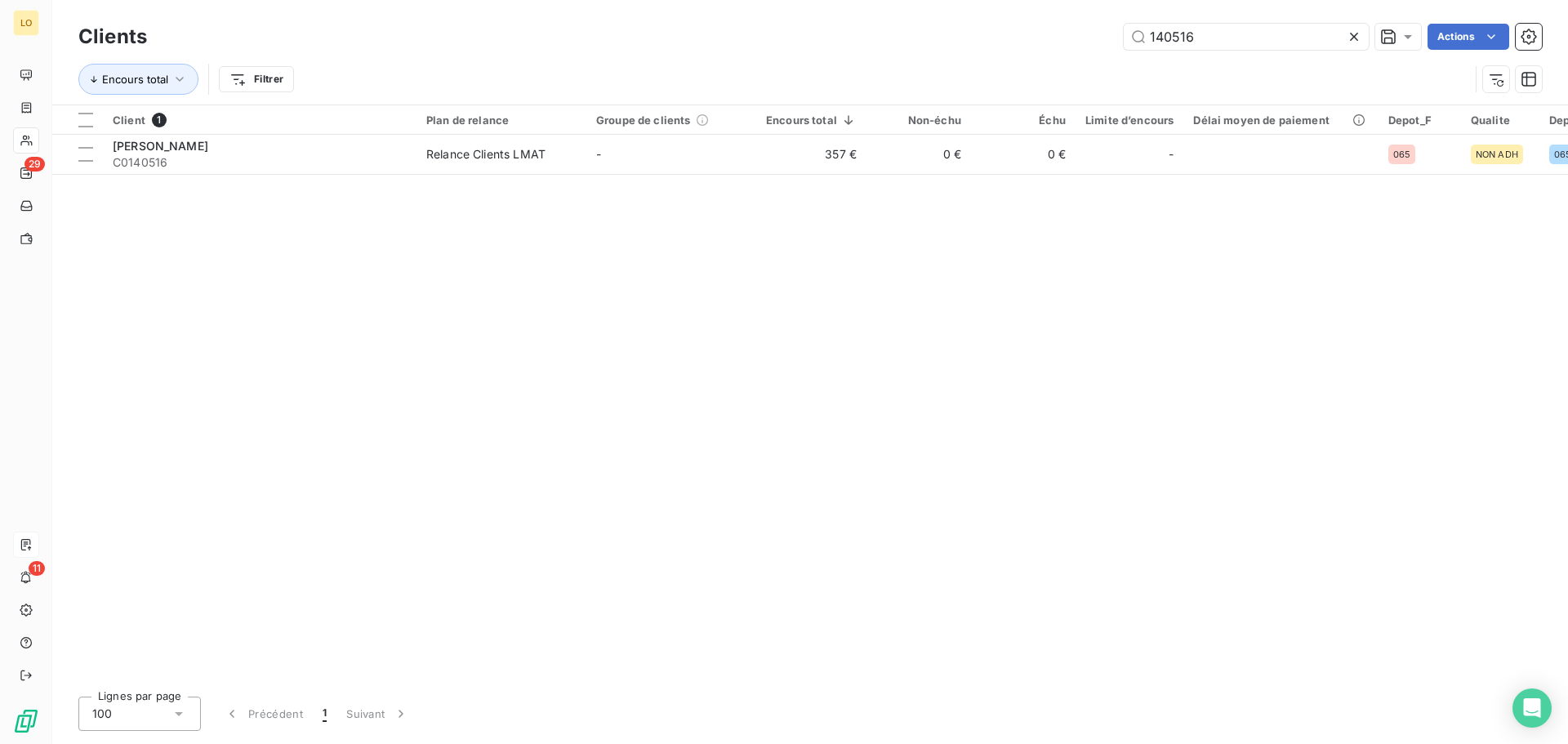
drag, startPoint x: 1045, startPoint y: 30, endPoint x: 820, endPoint y: 33, distance: 225.0
click at [820, 33] on div "140516 Actions" at bounding box center [855, 37] width 1375 height 26
type input "13568"
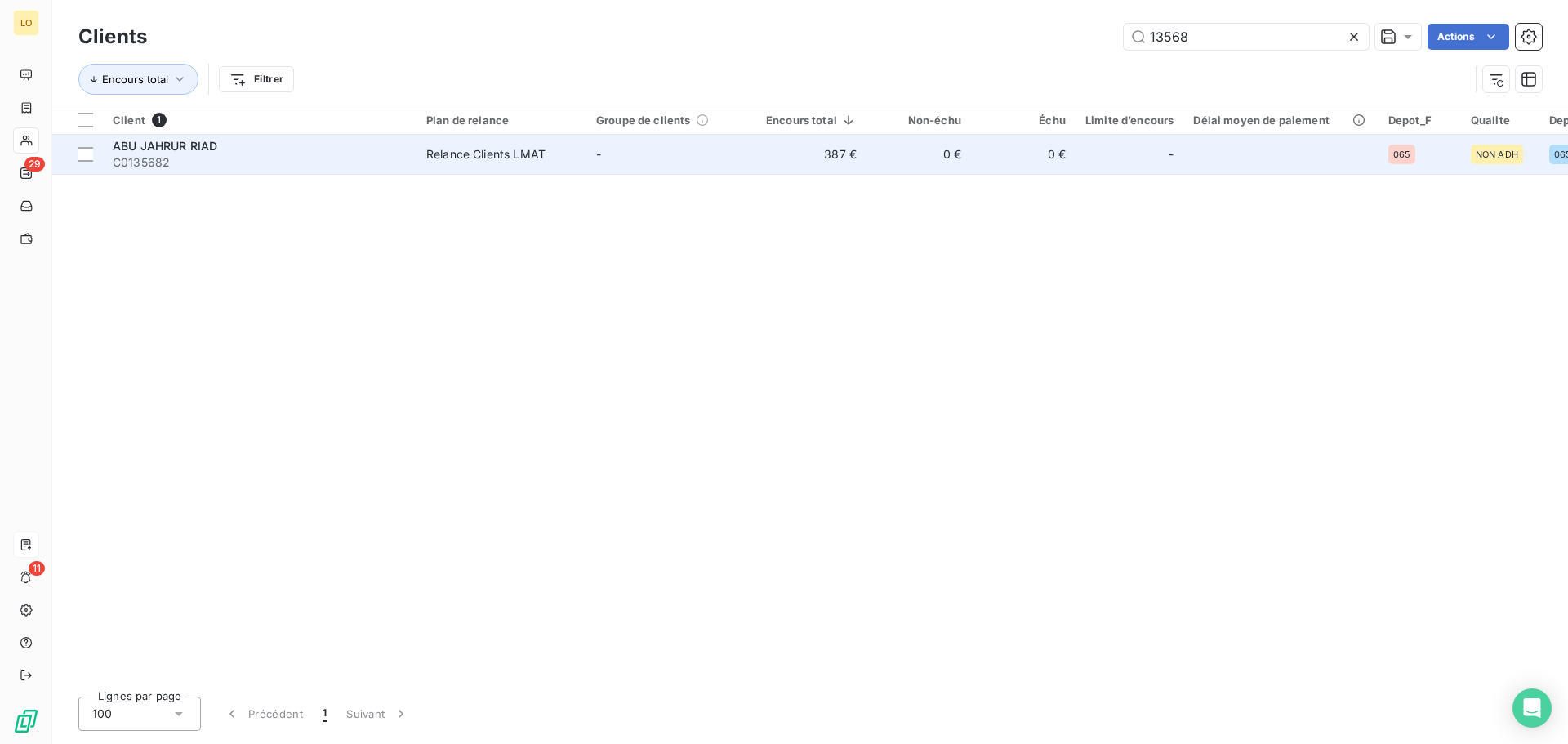
click at [171, 143] on span "ABU JAHRUR RIAD" at bounding box center [164, 146] width 104 height 14
